Goal: Use online tool/utility: Utilize a website feature to perform a specific function

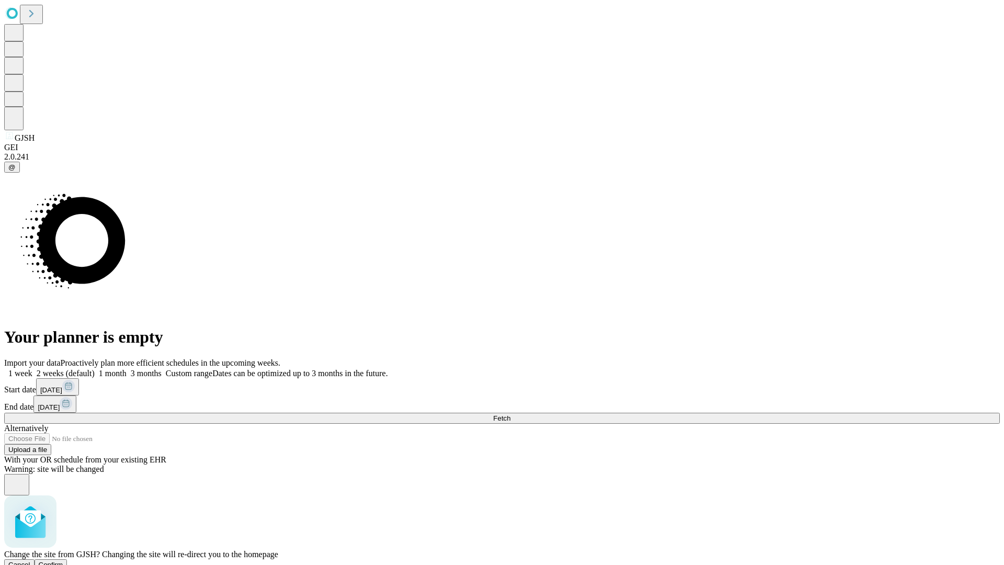
click at [63, 560] on span "Confirm" at bounding box center [51, 564] width 25 height 8
click at [95, 369] on label "2 weeks (default)" at bounding box center [63, 373] width 62 height 9
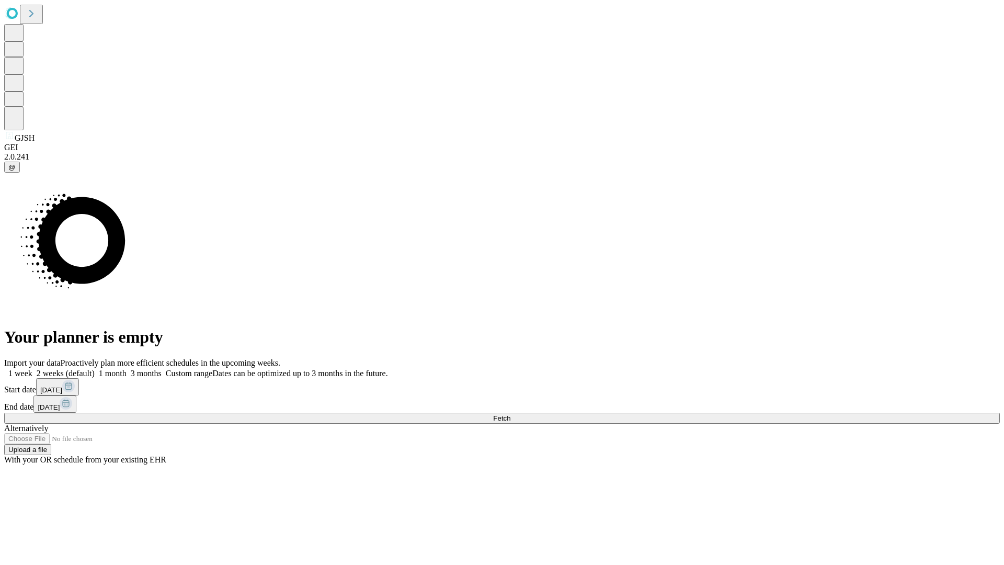
click at [510, 414] on span "Fetch" at bounding box center [501, 418] width 17 height 8
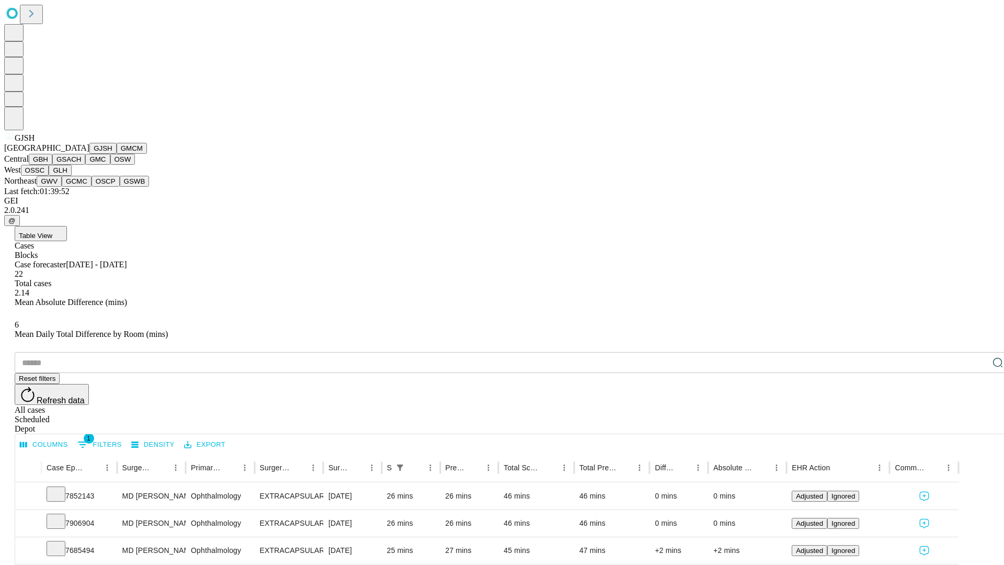
click at [117, 154] on button "GMCM" at bounding box center [132, 148] width 30 height 11
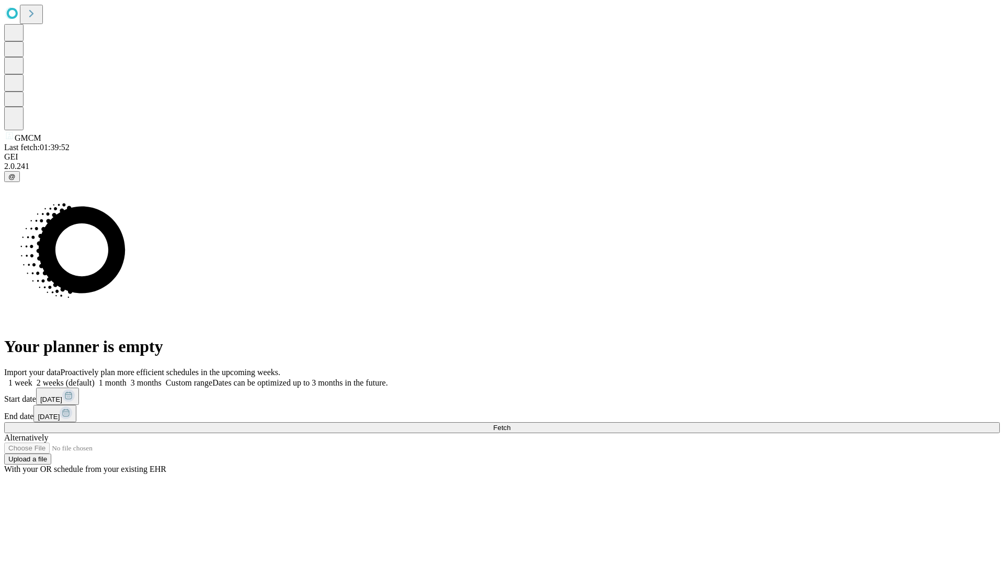
click at [95, 378] on label "2 weeks (default)" at bounding box center [63, 382] width 62 height 9
click at [510, 423] on span "Fetch" at bounding box center [501, 427] width 17 height 8
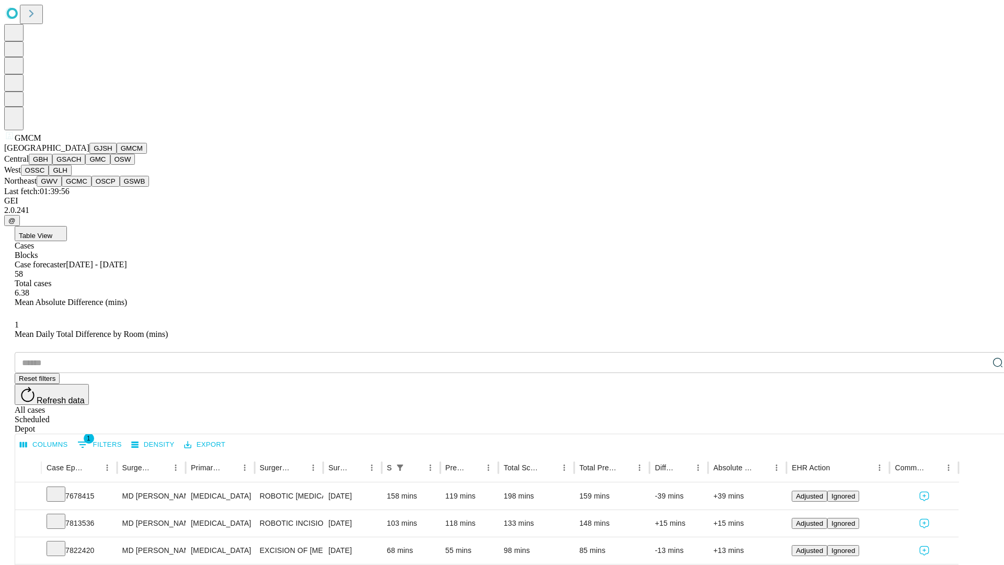
click at [52, 165] on button "GBH" at bounding box center [41, 159] width 24 height 11
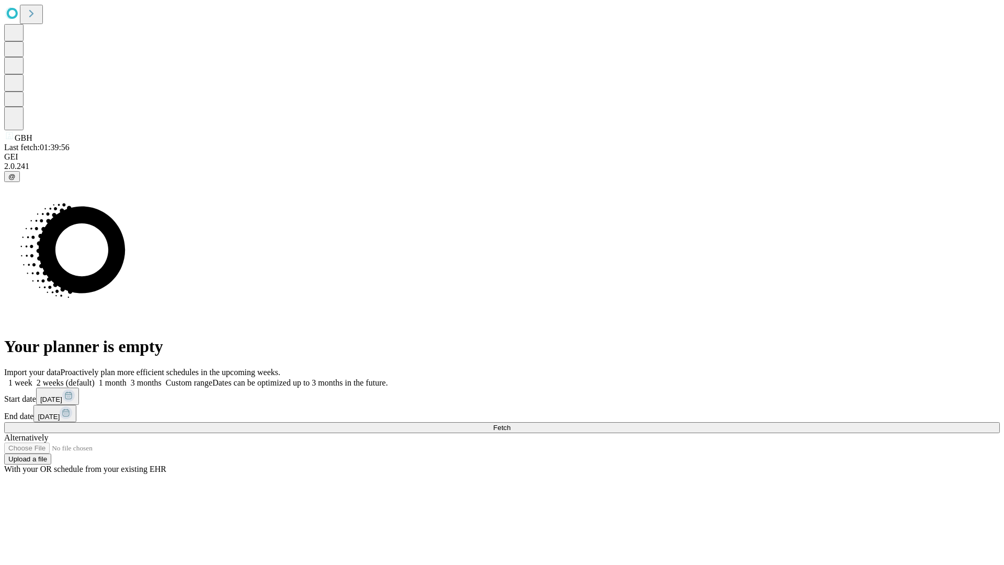
click at [95, 378] on label "2 weeks (default)" at bounding box center [63, 382] width 62 height 9
click at [510, 423] on span "Fetch" at bounding box center [501, 427] width 17 height 8
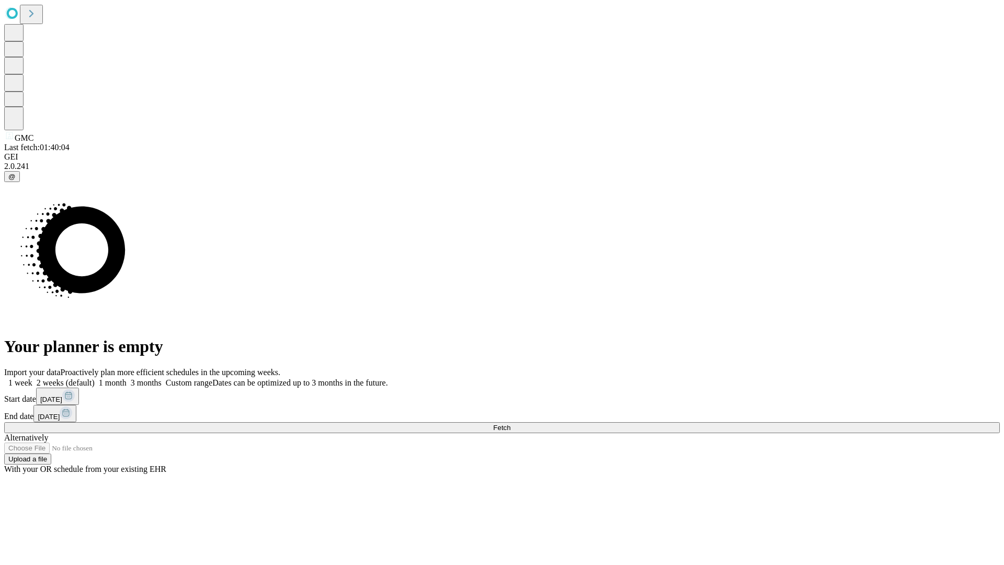
click at [95, 378] on label "2 weeks (default)" at bounding box center [63, 382] width 62 height 9
click at [510, 423] on span "Fetch" at bounding box center [501, 427] width 17 height 8
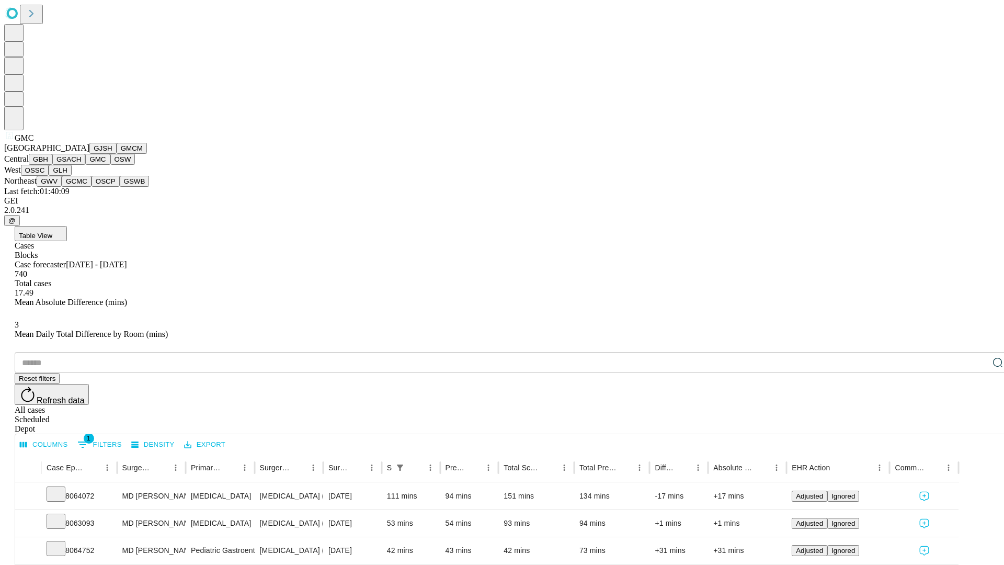
click at [110, 165] on button "OSW" at bounding box center [122, 159] width 25 height 11
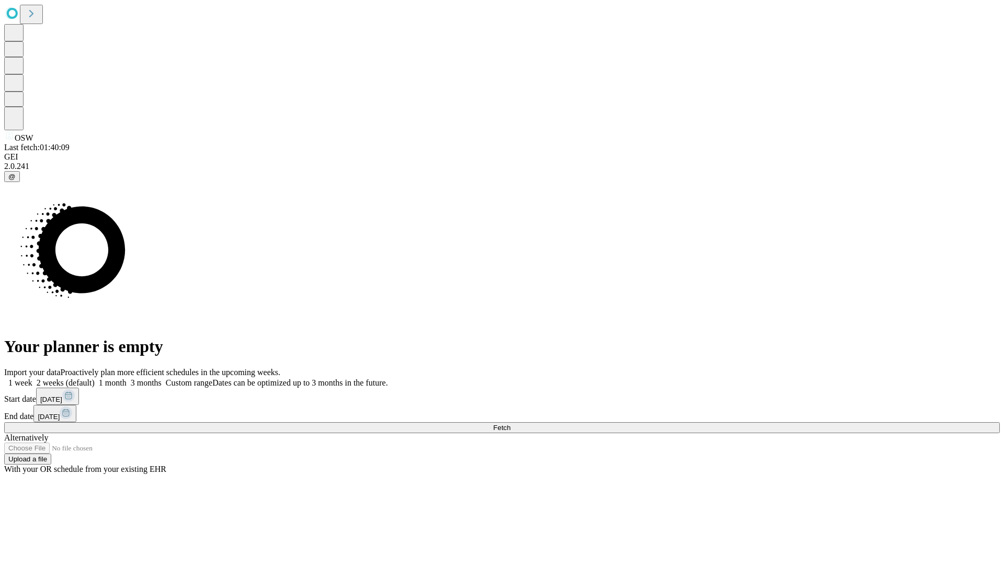
click at [95, 378] on label "2 weeks (default)" at bounding box center [63, 382] width 62 height 9
click at [510, 423] on span "Fetch" at bounding box center [501, 427] width 17 height 8
click at [95, 378] on label "2 weeks (default)" at bounding box center [63, 382] width 62 height 9
click at [510, 423] on span "Fetch" at bounding box center [501, 427] width 17 height 8
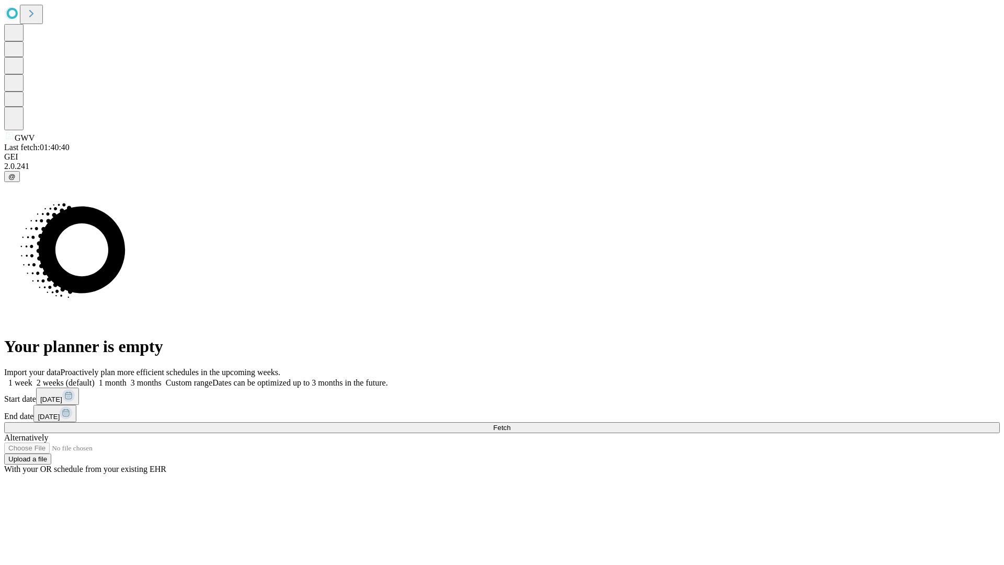
click at [95, 378] on label "2 weeks (default)" at bounding box center [63, 382] width 62 height 9
click at [510, 423] on span "Fetch" at bounding box center [501, 427] width 17 height 8
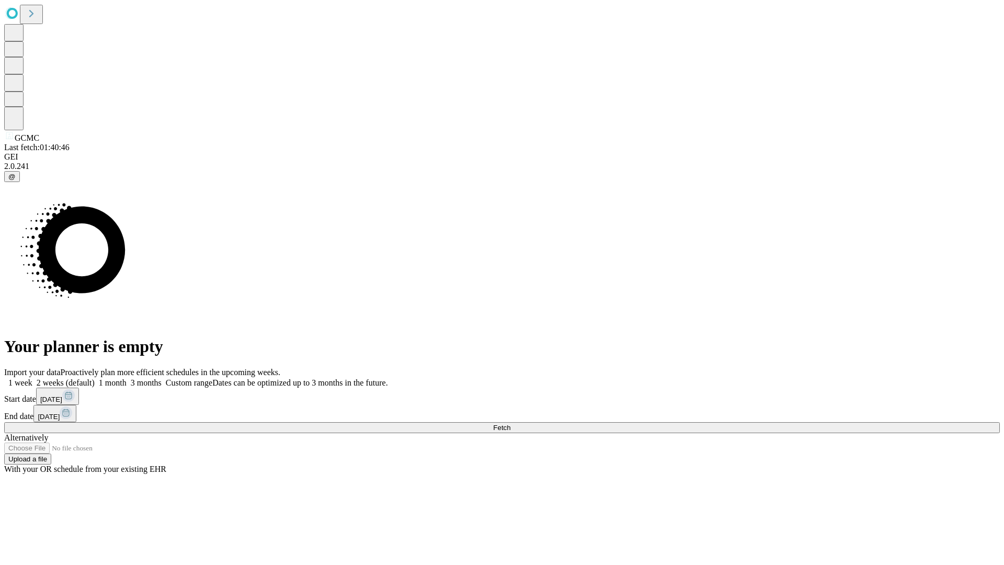
click at [95, 378] on label "2 weeks (default)" at bounding box center [63, 382] width 62 height 9
click at [510, 423] on span "Fetch" at bounding box center [501, 427] width 17 height 8
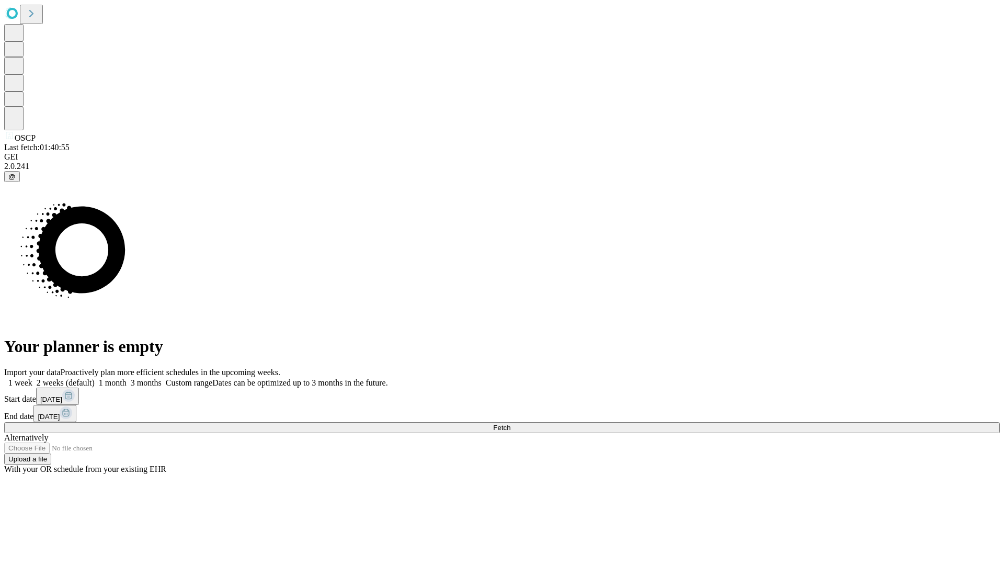
click at [95, 378] on label "2 weeks (default)" at bounding box center [63, 382] width 62 height 9
click at [510, 423] on span "Fetch" at bounding box center [501, 427] width 17 height 8
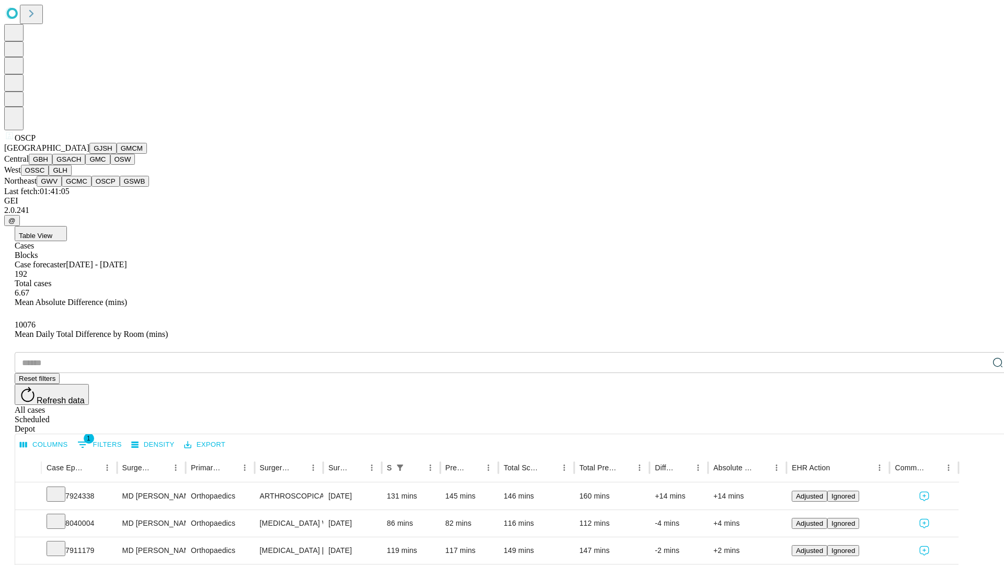
click at [120, 187] on button "GSWB" at bounding box center [135, 181] width 30 height 11
